Goal: Information Seeking & Learning: Find specific fact

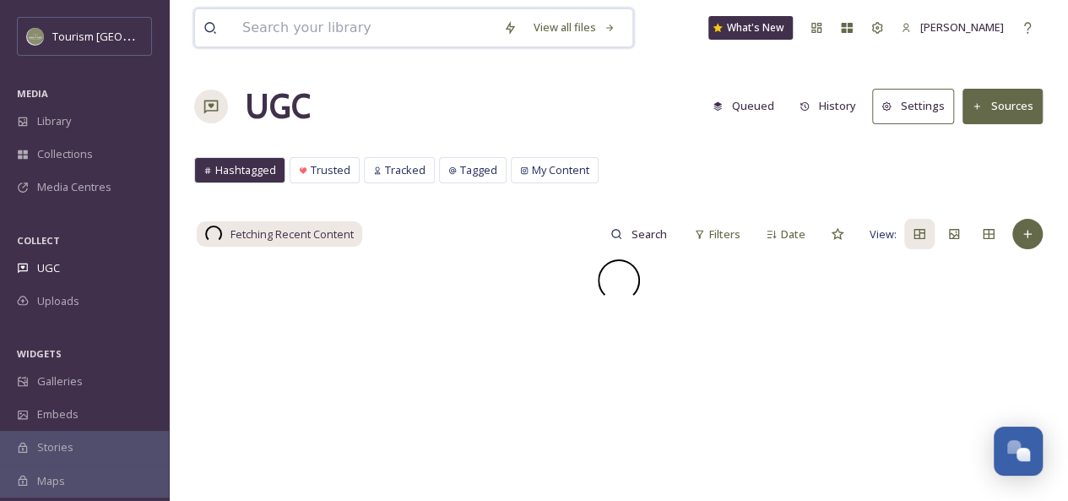
click at [303, 26] on input at bounding box center [364, 27] width 261 height 37
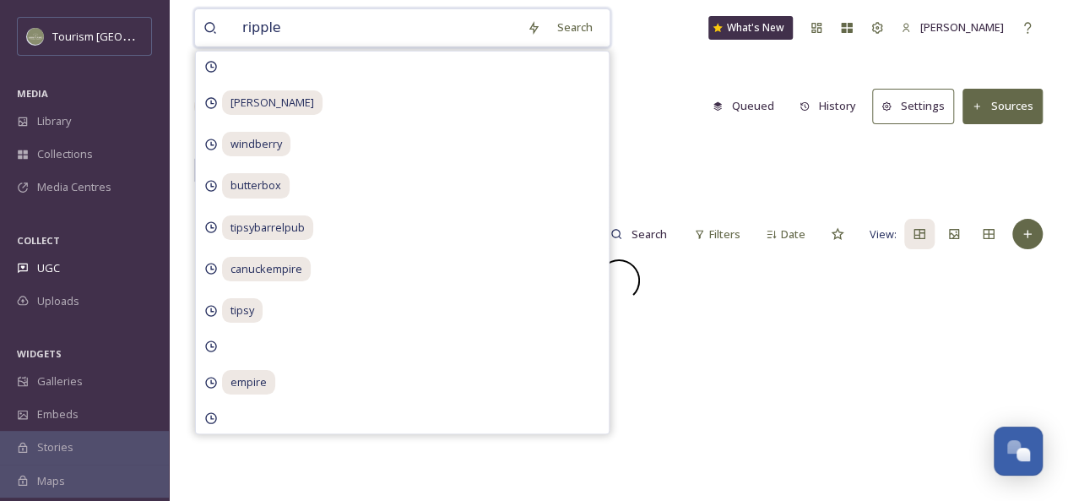
type input "ripples"
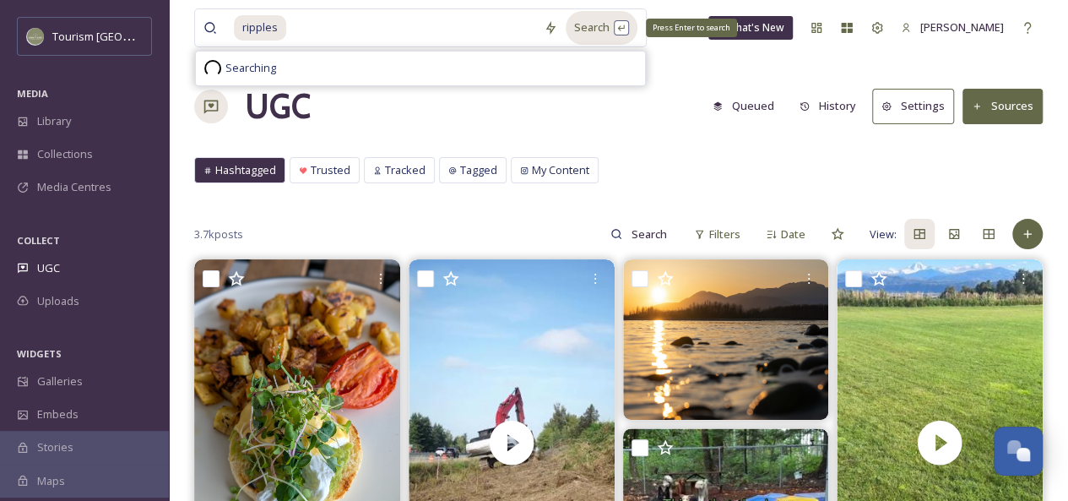
click at [582, 29] on div "Search Press Enter to search" at bounding box center [602, 27] width 72 height 33
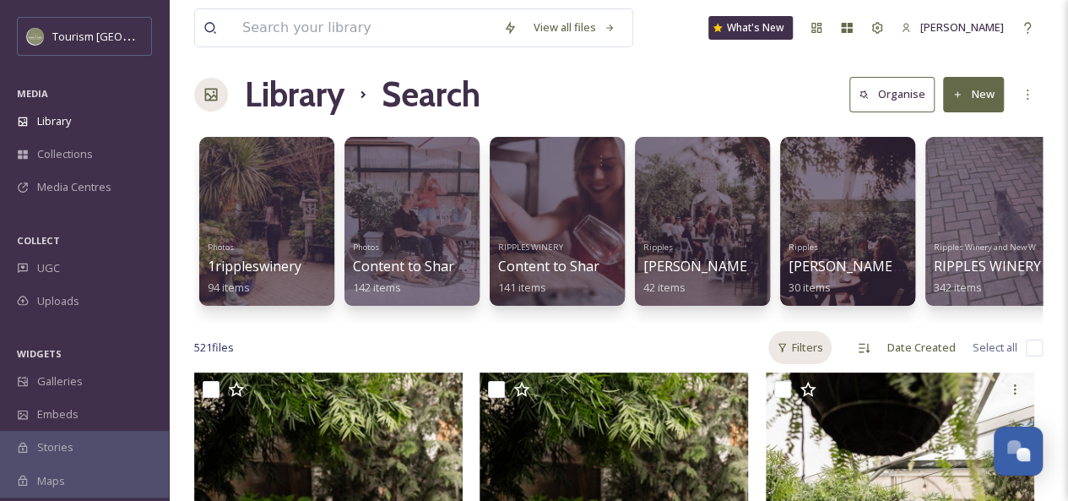
scroll to position [260, 0]
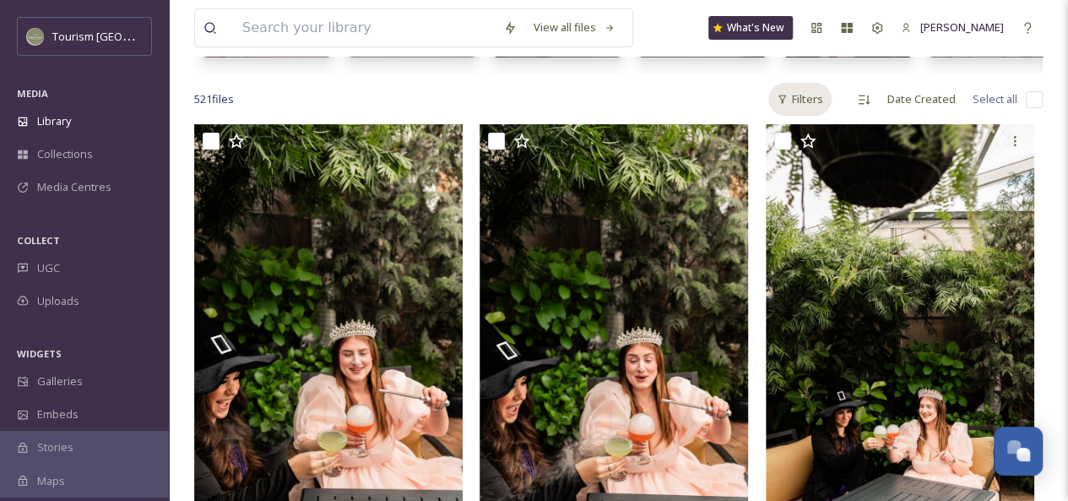
click at [811, 113] on div "Filters" at bounding box center [799, 99] width 63 height 33
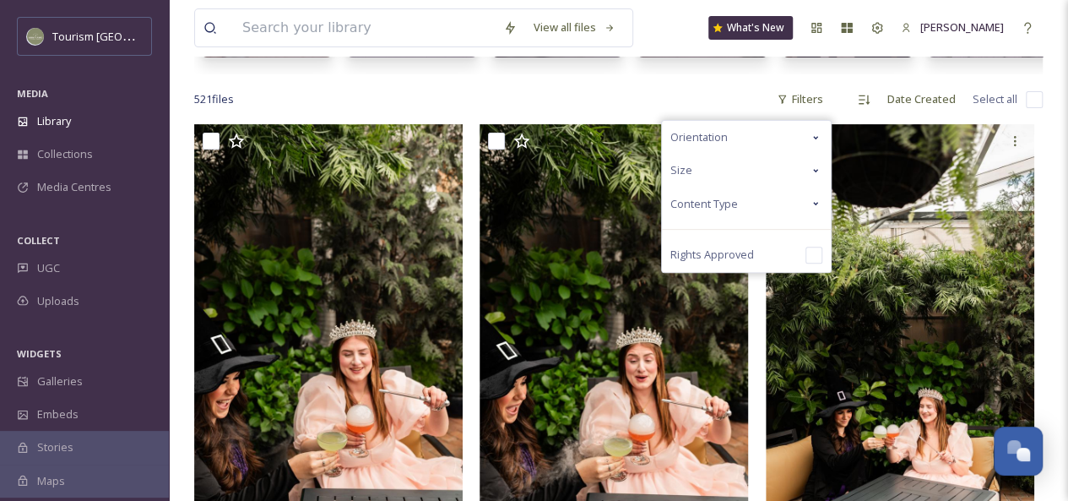
click at [812, 210] on icon at bounding box center [816, 204] width 14 height 14
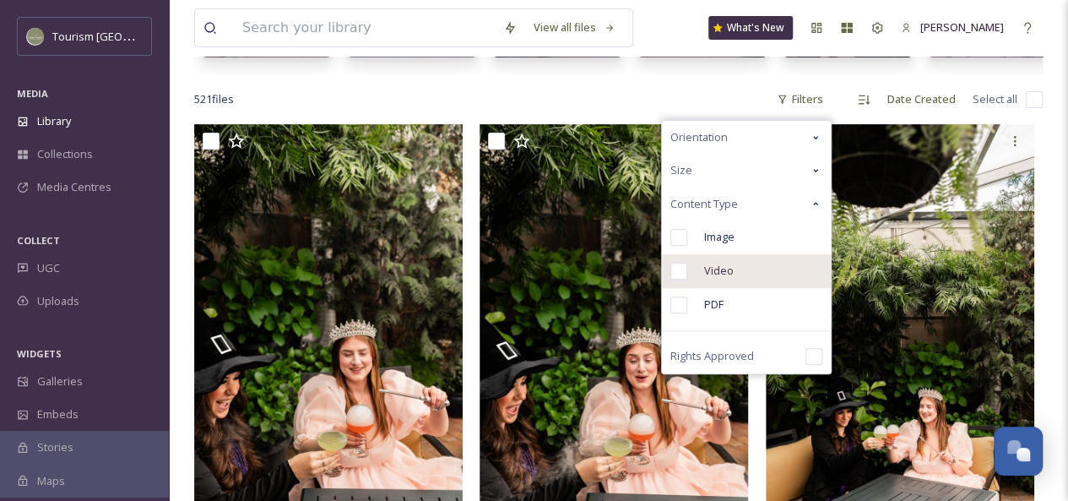
click at [744, 284] on div "Video" at bounding box center [746, 271] width 169 height 34
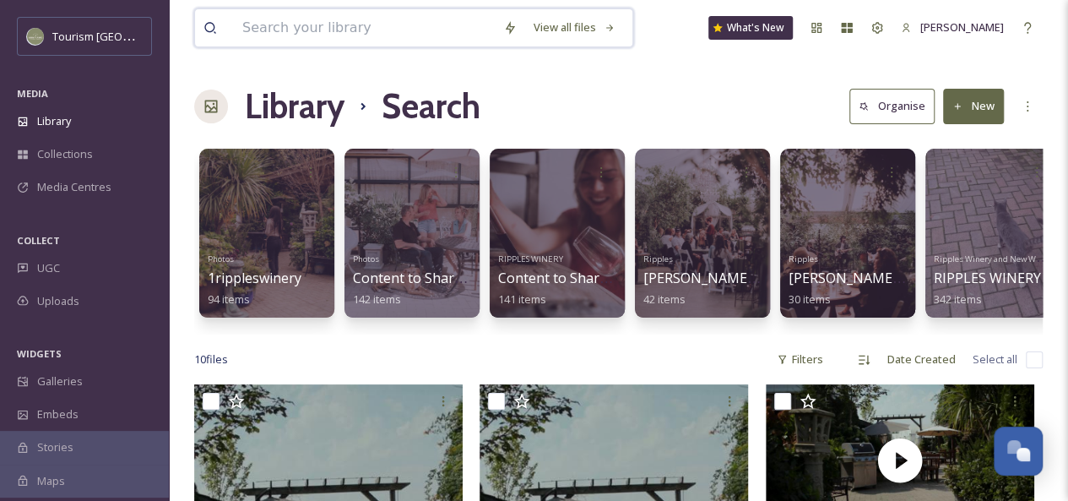
click at [351, 24] on input at bounding box center [364, 27] width 261 height 37
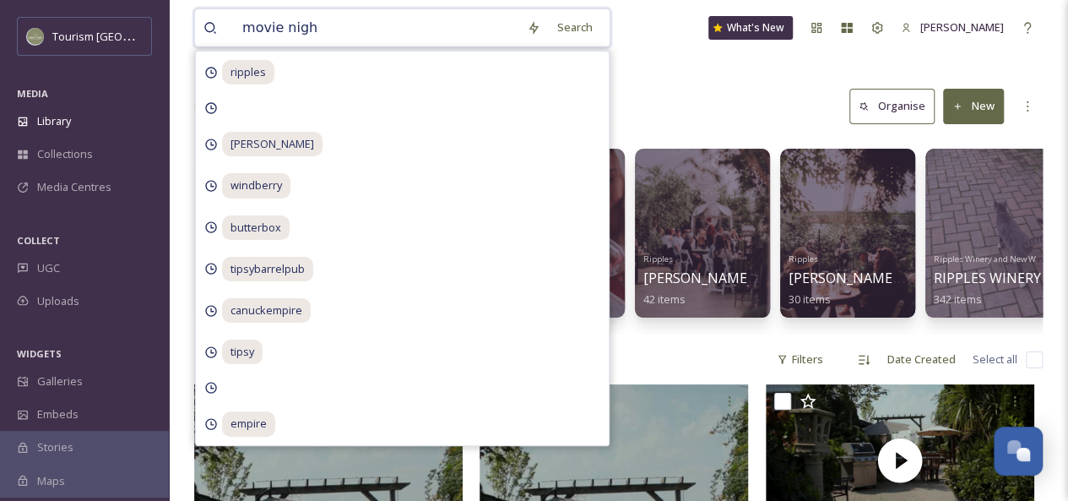
type input "movie night"
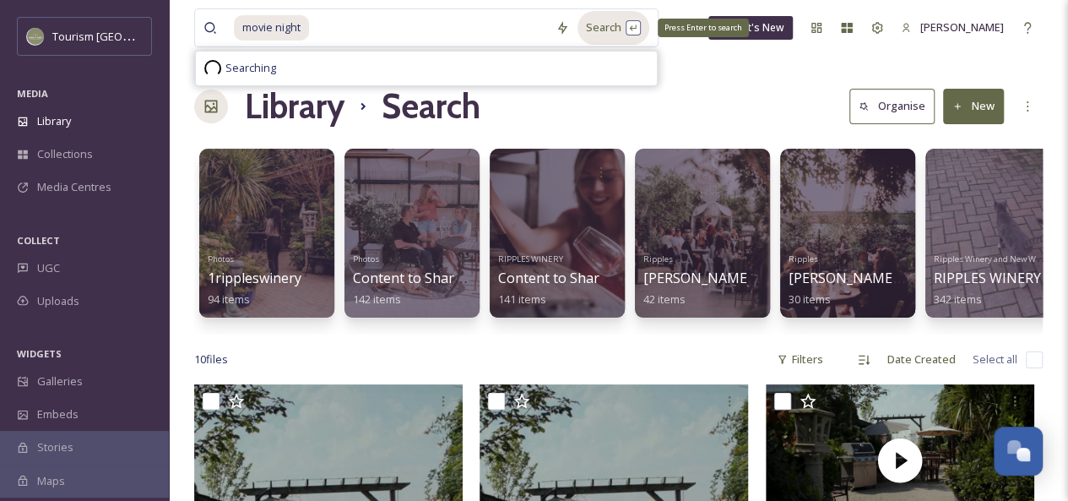
click at [621, 26] on div "Search Press Enter to search" at bounding box center [613, 27] width 72 height 33
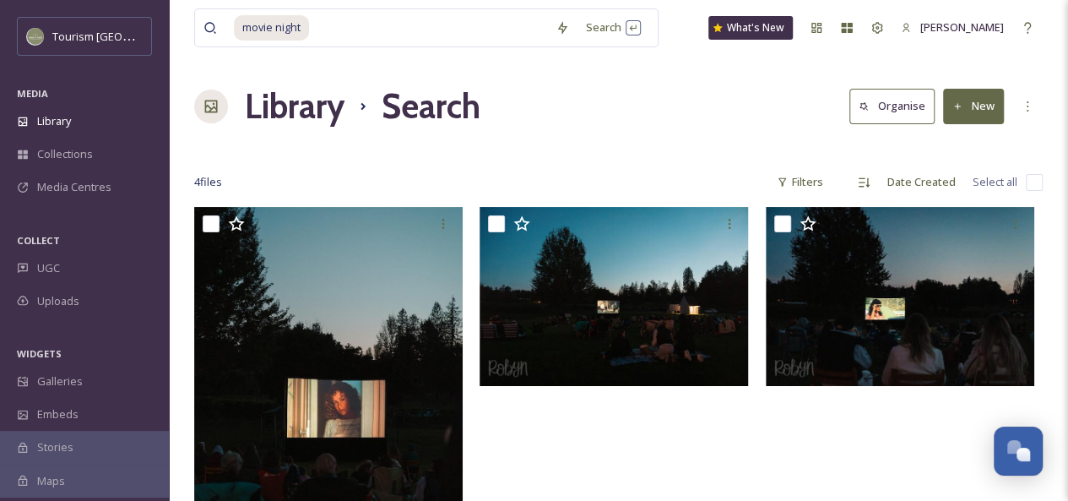
click at [714, 117] on div "Library Search Organise New" at bounding box center [618, 106] width 848 height 51
click at [344, 29] on input at bounding box center [429, 27] width 236 height 37
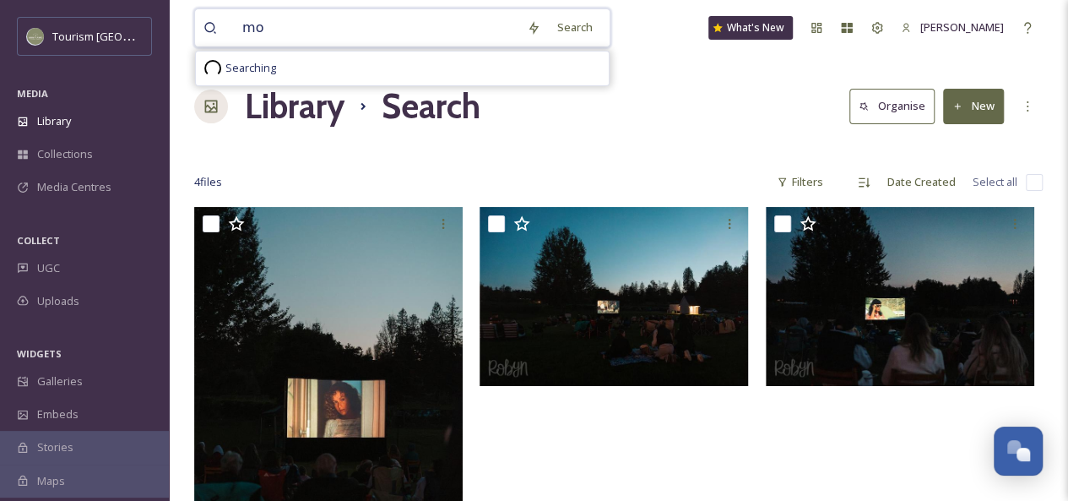
type input "m"
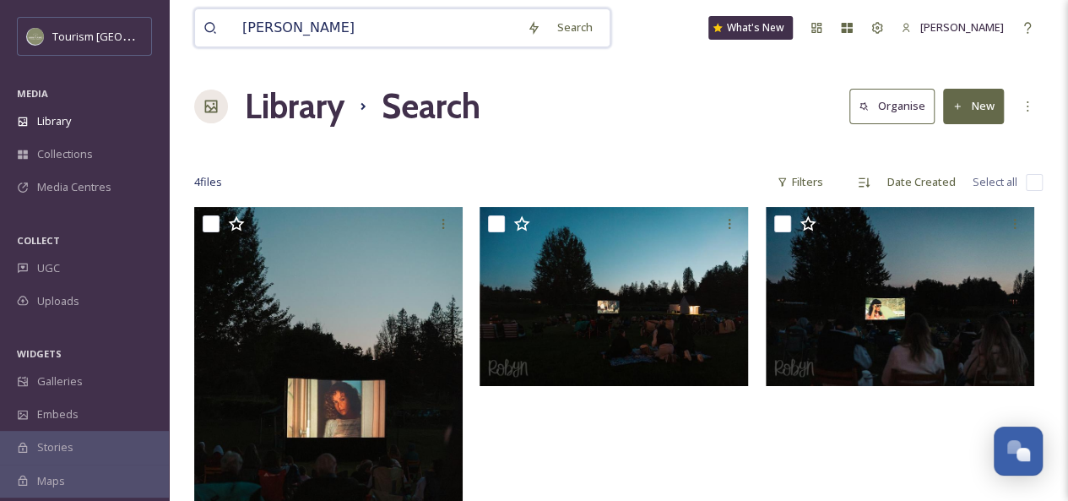
type input "Wicked"
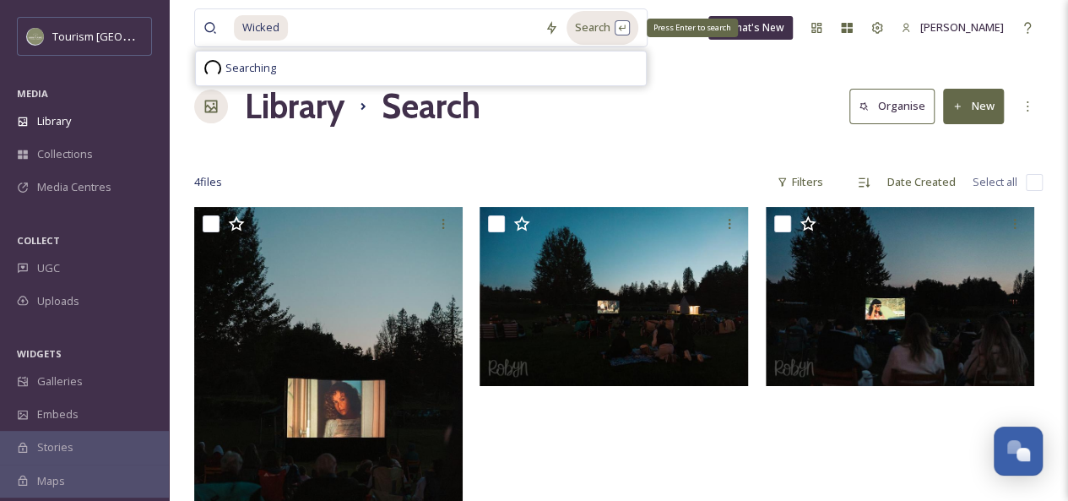
click at [598, 23] on div "Search Press Enter to search" at bounding box center [602, 27] width 72 height 33
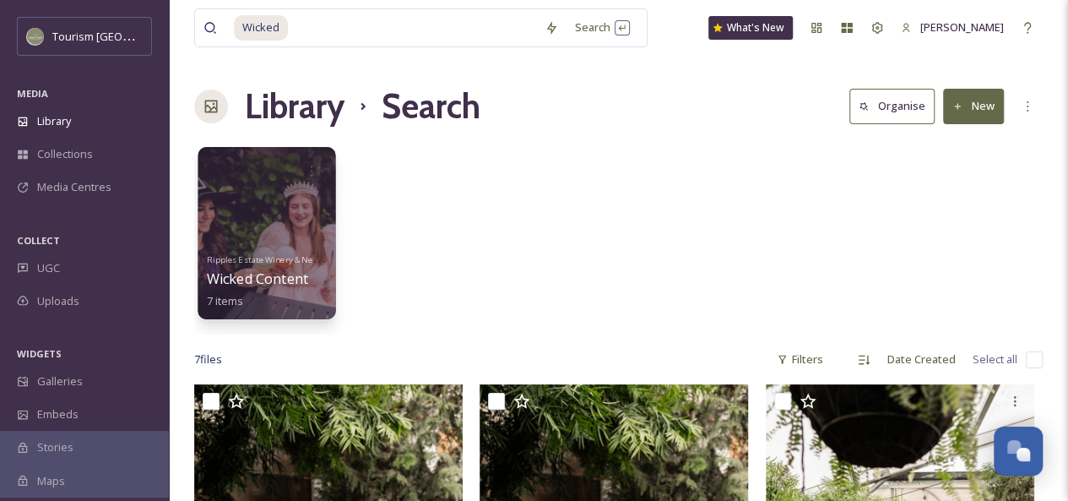
click at [245, 225] on div at bounding box center [267, 233] width 138 height 172
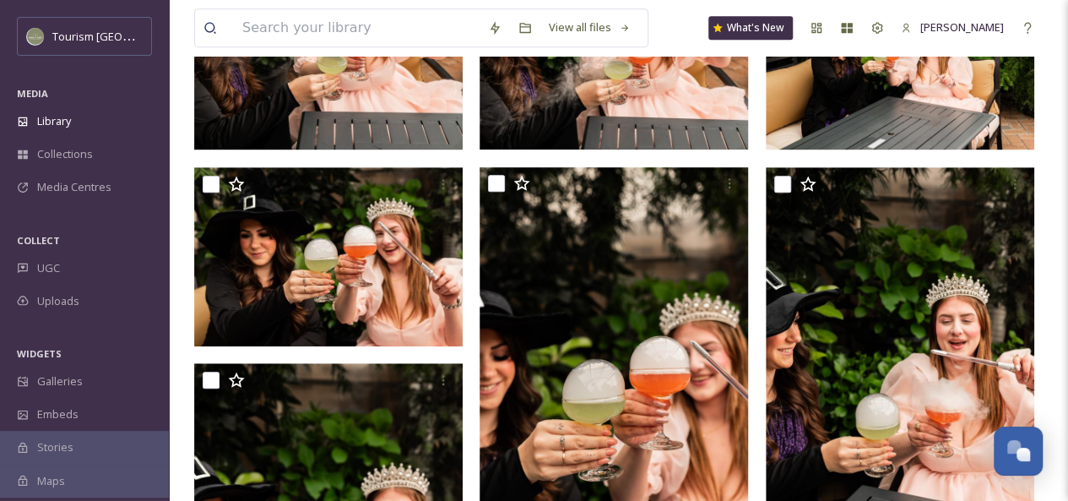
scroll to position [485, 0]
